Goal: Information Seeking & Learning: Learn about a topic

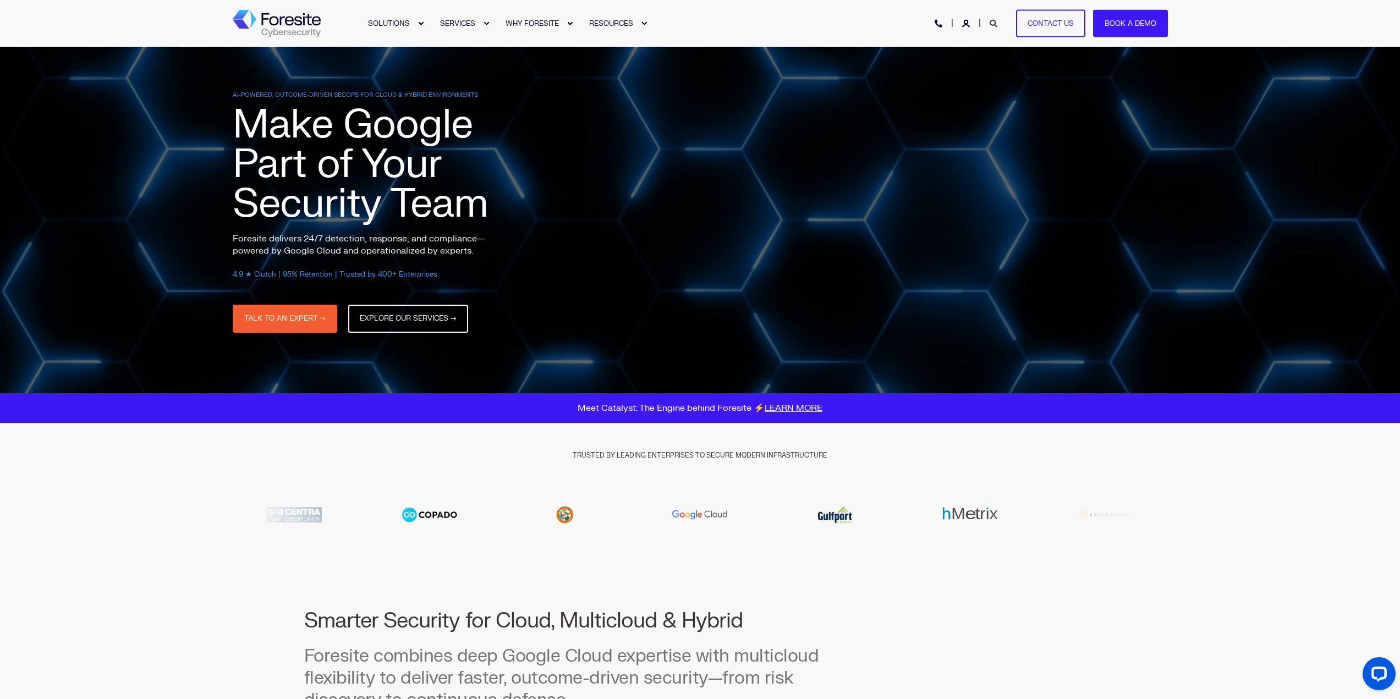
click at [1000, 24] on div "Contact Us" at bounding box center [1043, 22] width 88 height 9
click at [990, 27] on icon "Open Search" at bounding box center [993, 24] width 8 height 8
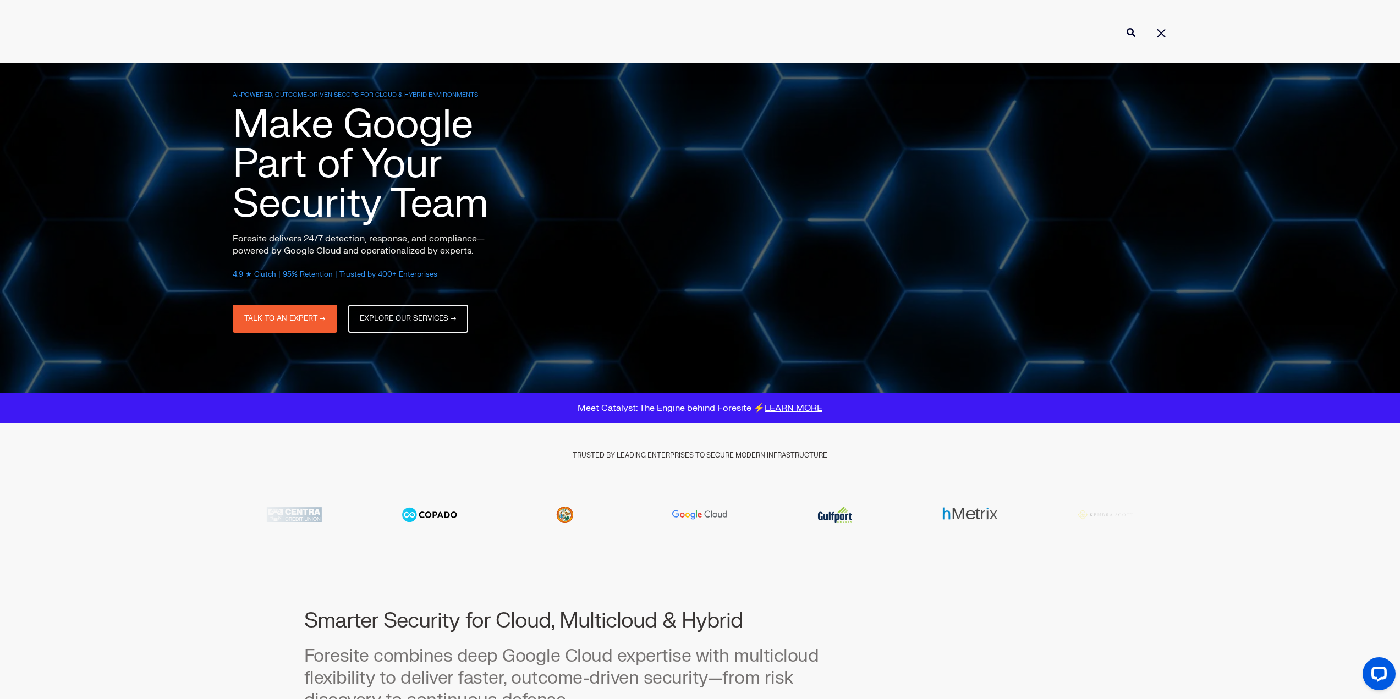
click at [994, 22] on input "Enter search Term" at bounding box center [700, 32] width 935 height 29
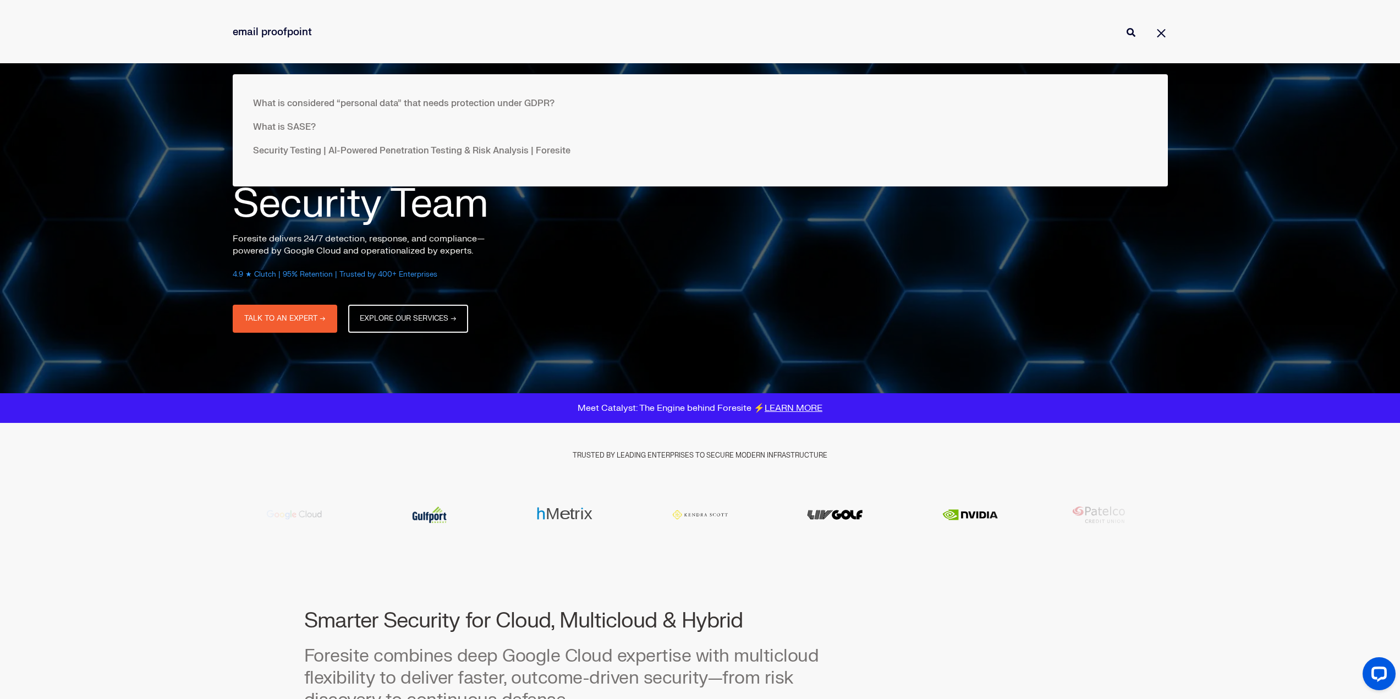
type input "email proofpoint"
click at [1124, 26] on button "Perform Search" at bounding box center [1130, 32] width 13 height 13
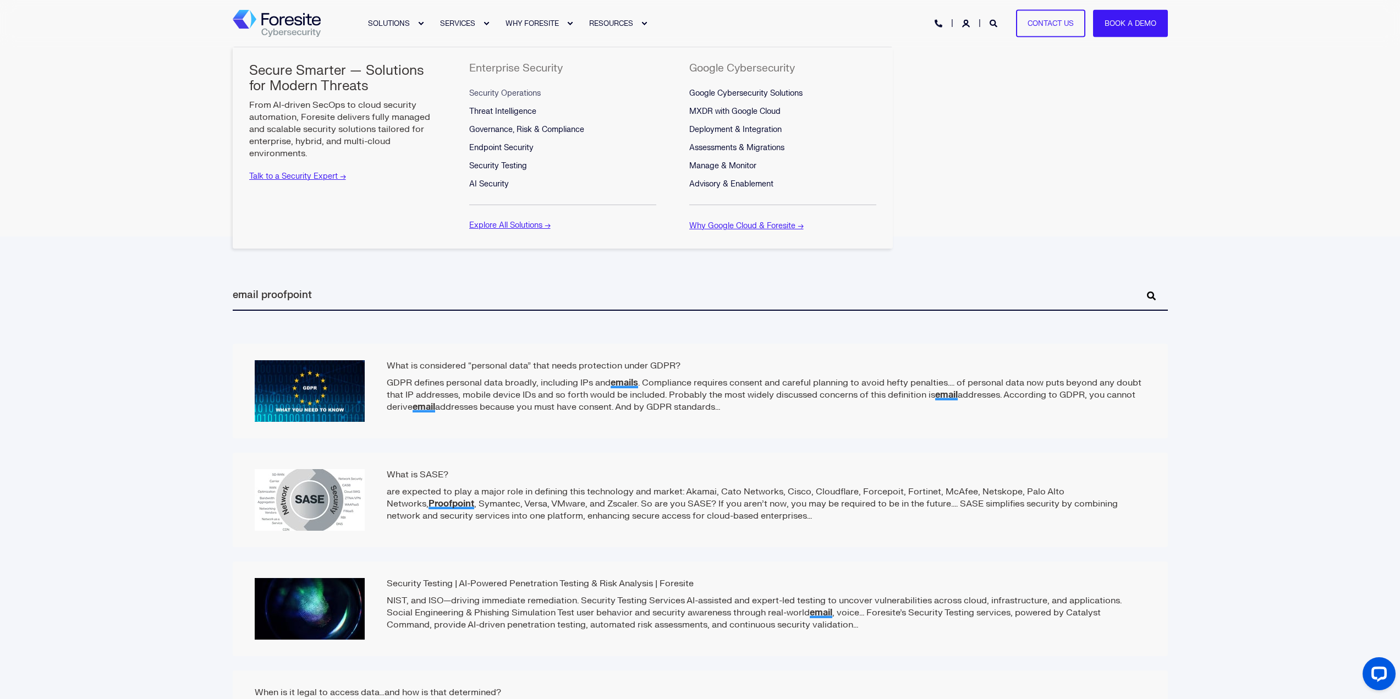
click at [507, 89] on span "Security Operations" at bounding box center [504, 93] width 71 height 9
